Goal: Task Accomplishment & Management: Manage account settings

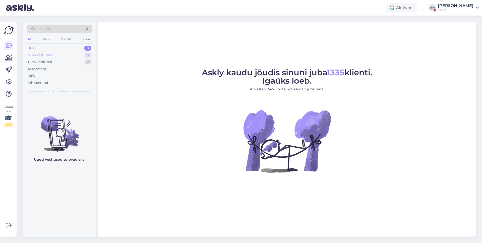
click at [72, 52] on div "Minu vestlused 3" at bounding box center [60, 55] width 66 height 7
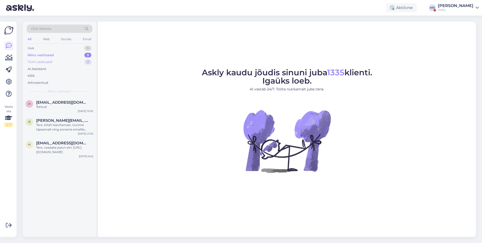
click at [68, 60] on div "Tiimi vestlused 2" at bounding box center [60, 62] width 66 height 7
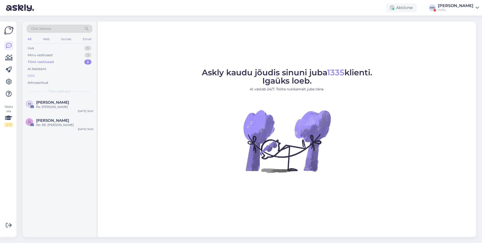
click at [63, 74] on div "Kõik" at bounding box center [60, 75] width 66 height 7
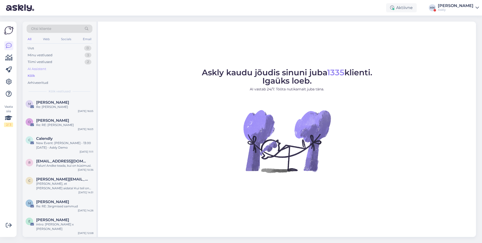
click at [64, 70] on div "AI Assistent" at bounding box center [60, 69] width 66 height 7
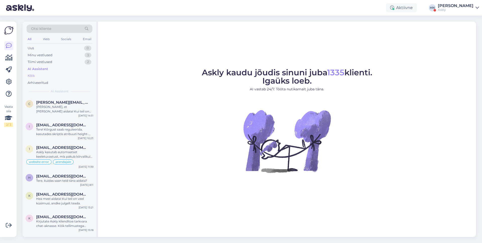
click at [62, 73] on div "Kõik" at bounding box center [60, 75] width 66 height 7
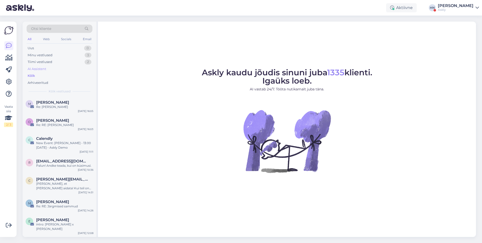
click at [64, 66] on div "AI Assistent" at bounding box center [60, 69] width 66 height 7
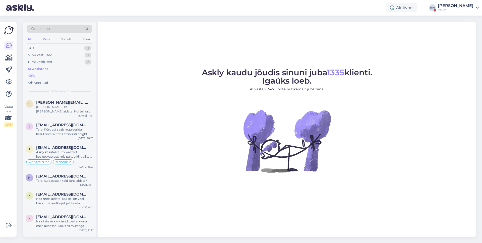
click at [58, 78] on div "Kõik" at bounding box center [60, 75] width 66 height 7
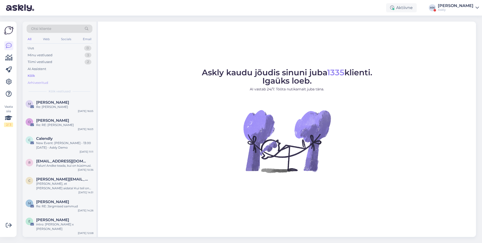
click at [57, 83] on div "Arhiveeritud" at bounding box center [60, 82] width 66 height 7
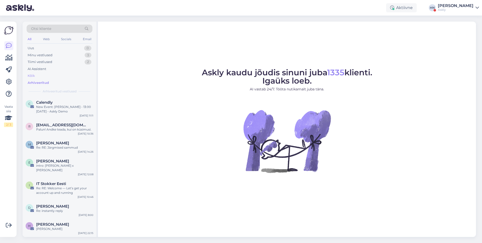
click at [57, 77] on div "Kõik" at bounding box center [60, 75] width 66 height 7
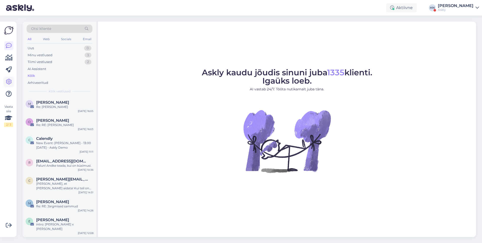
click at [11, 81] on icon at bounding box center [9, 82] width 6 height 6
